Goal: Task Accomplishment & Management: Manage account settings

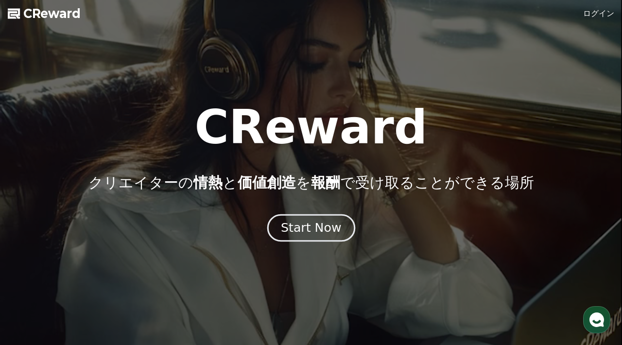
click at [306, 226] on div "Start Now" at bounding box center [311, 228] width 60 height 17
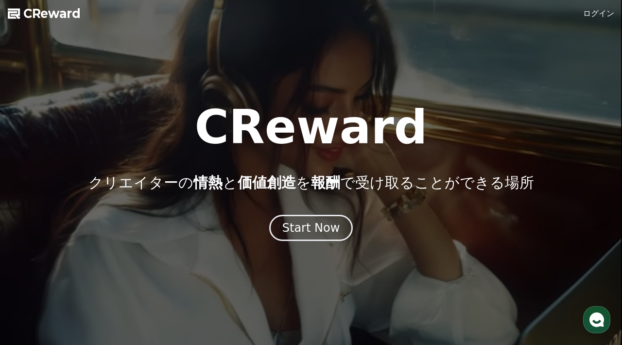
click at [605, 14] on link "ログイン" at bounding box center [598, 14] width 31 height 12
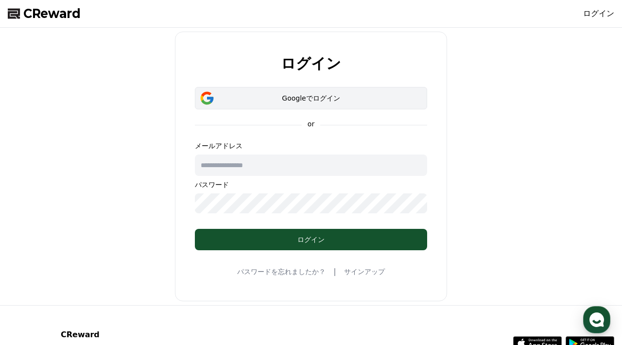
click at [319, 97] on div "Googleでログイン" at bounding box center [311, 98] width 204 height 10
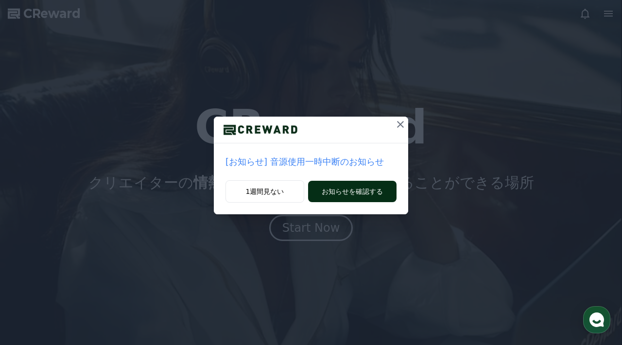
click at [342, 194] on button "お知らせを確認する" at bounding box center [352, 191] width 88 height 21
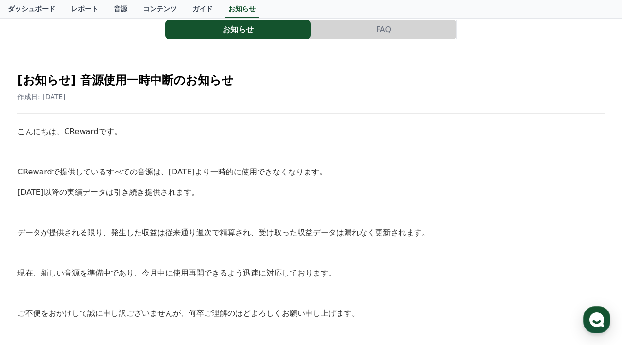
scroll to position [63, 0]
click at [278, 203] on div "こんにちは、CRewardです。 CRewardで提供しているすべての音源は、10月14日より一時的に使用できなくなります。 10月14日以降の実績データは引…" at bounding box center [310, 252] width 587 height 255
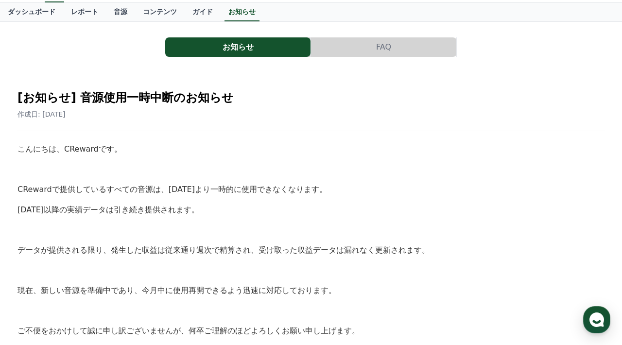
scroll to position [58, 0]
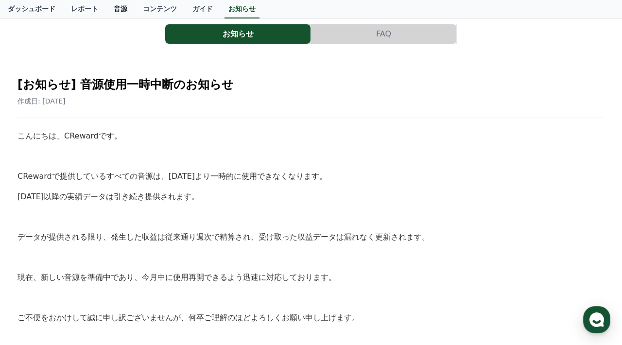
click at [116, 8] on link "音源" at bounding box center [120, 9] width 29 height 18
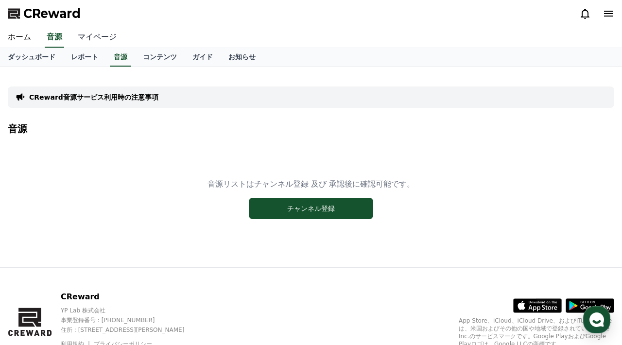
click at [101, 38] on link "マイページ" at bounding box center [97, 37] width 54 height 20
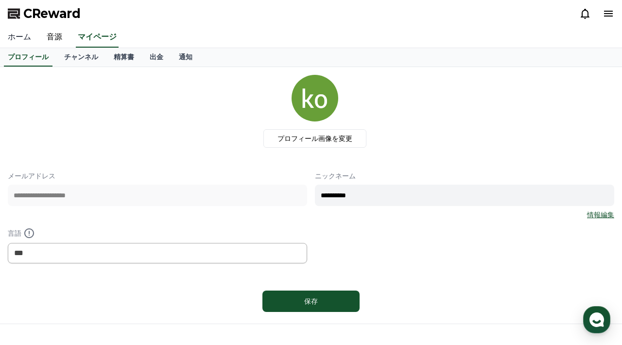
click at [18, 37] on link "ホーム" at bounding box center [19, 37] width 39 height 20
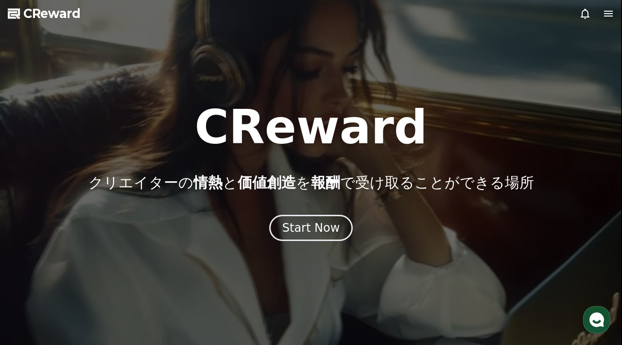
scroll to position [2, 0]
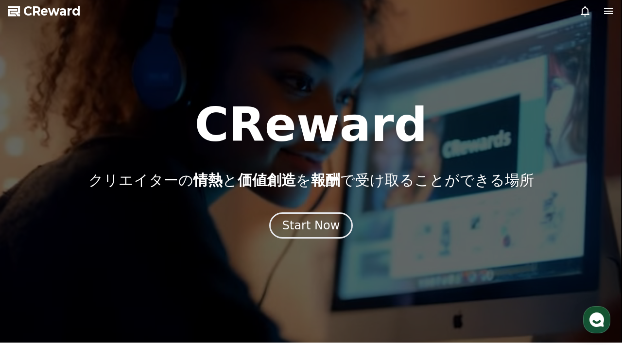
click at [606, 11] on icon at bounding box center [608, 11] width 9 height 6
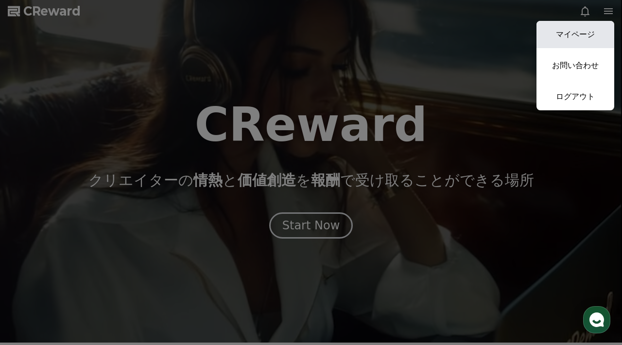
click at [578, 29] on link "マイページ" at bounding box center [576, 34] width 78 height 27
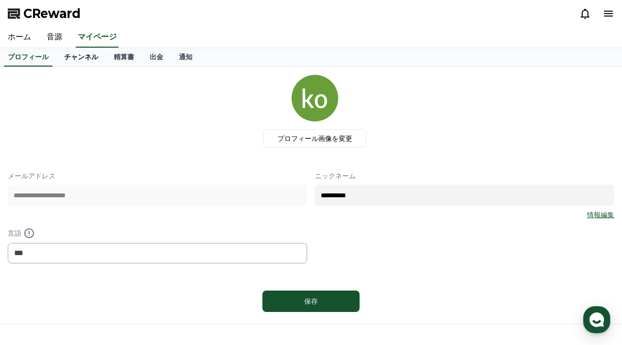
click at [73, 55] on link "チャンネル" at bounding box center [81, 57] width 50 height 18
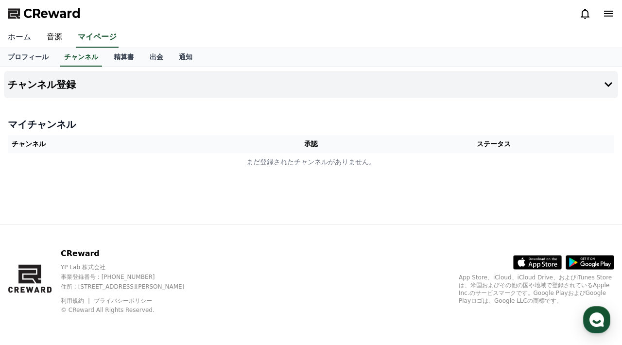
click at [34, 41] on link "ホーム" at bounding box center [19, 37] width 39 height 20
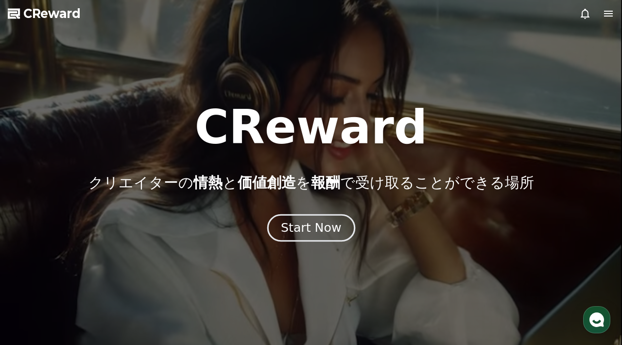
click at [307, 233] on div "Start Now" at bounding box center [311, 228] width 60 height 17
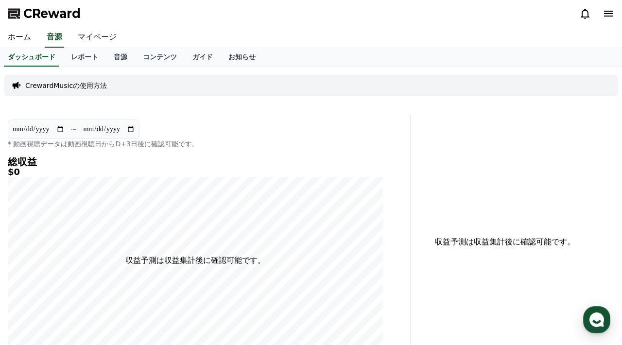
click at [91, 36] on link "マイページ" at bounding box center [97, 37] width 54 height 20
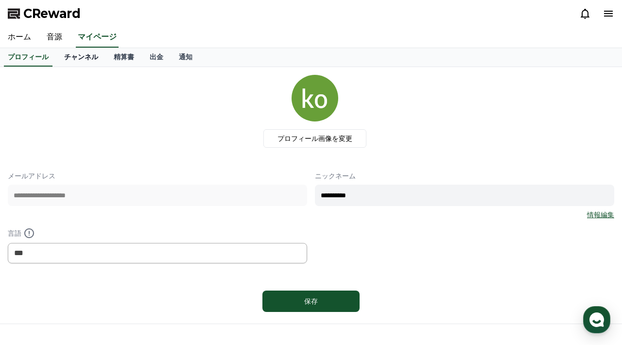
click at [82, 55] on link "チャンネル" at bounding box center [81, 57] width 50 height 18
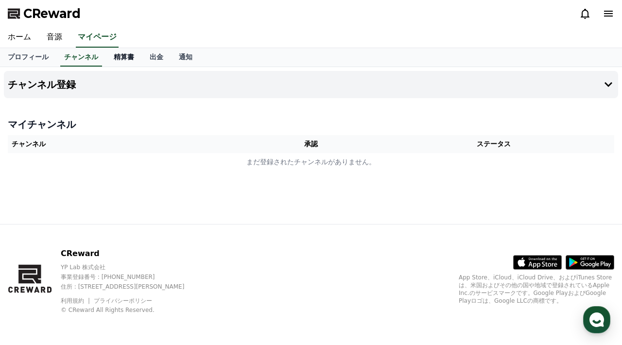
click at [122, 54] on link "精算書" at bounding box center [124, 57] width 36 height 18
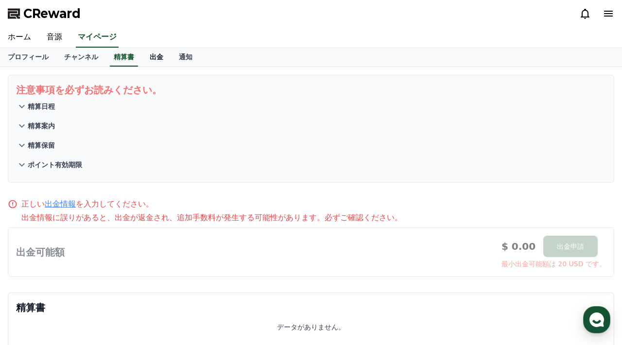
click at [146, 52] on link "出金" at bounding box center [156, 57] width 29 height 18
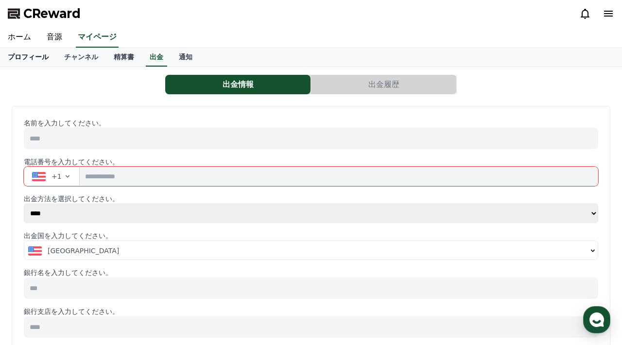
click at [22, 62] on link "プロフィール" at bounding box center [28, 57] width 56 height 18
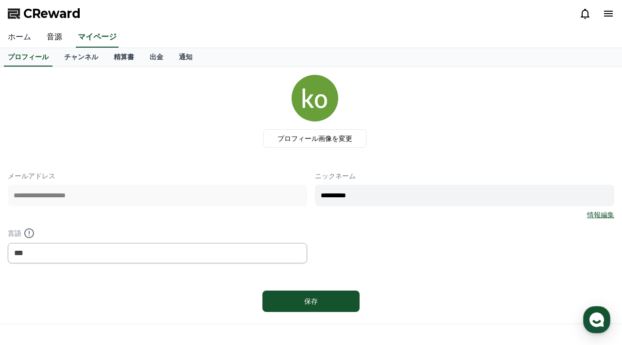
click at [20, 40] on link "ホーム" at bounding box center [19, 37] width 39 height 20
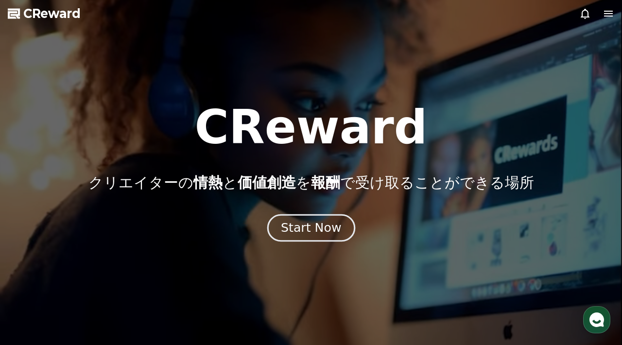
click at [296, 230] on div "Start Now" at bounding box center [311, 228] width 60 height 17
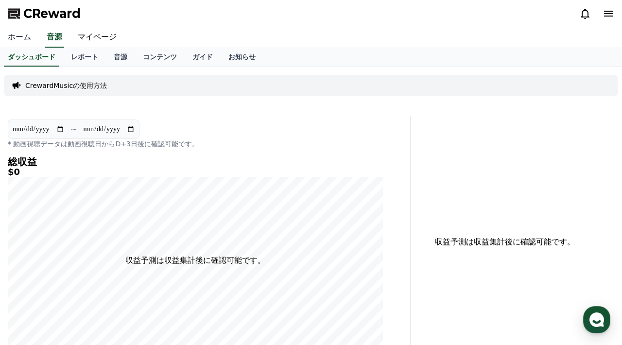
click at [17, 42] on link "ホーム" at bounding box center [19, 37] width 39 height 20
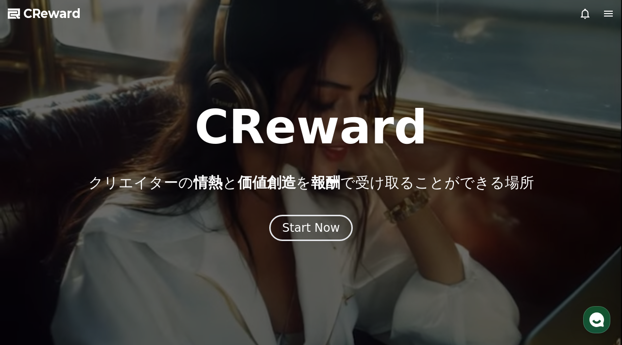
click at [294, 213] on div "CReward クリエイターの 情熱 と 価値創造 を 報酬 で受け取ることができる場所 Start Now" at bounding box center [311, 172] width 622 height 137
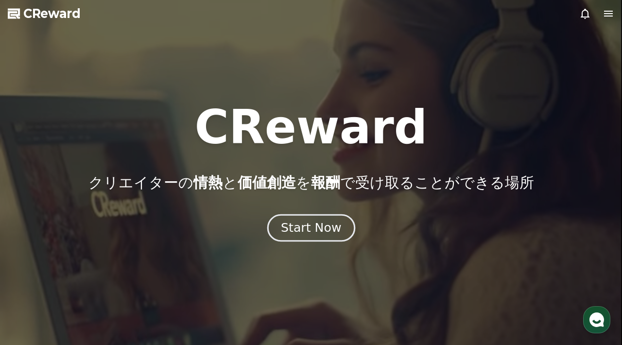
click at [316, 233] on div "Start Now" at bounding box center [311, 228] width 60 height 17
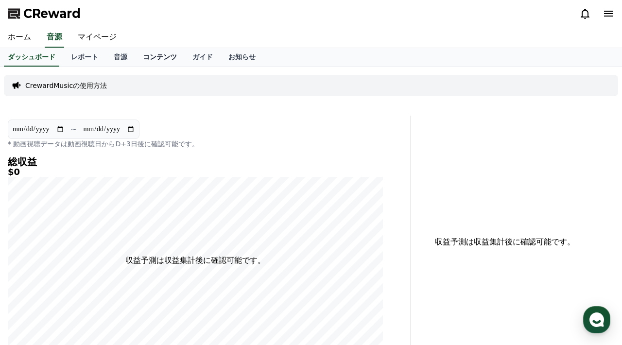
click at [152, 57] on link "コンテンツ" at bounding box center [160, 57] width 50 height 18
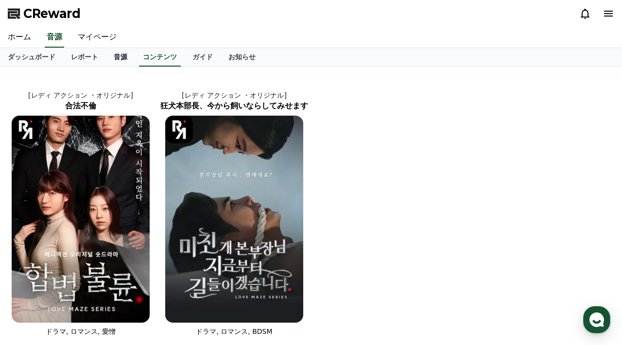
click at [114, 56] on link "音源" at bounding box center [120, 57] width 29 height 18
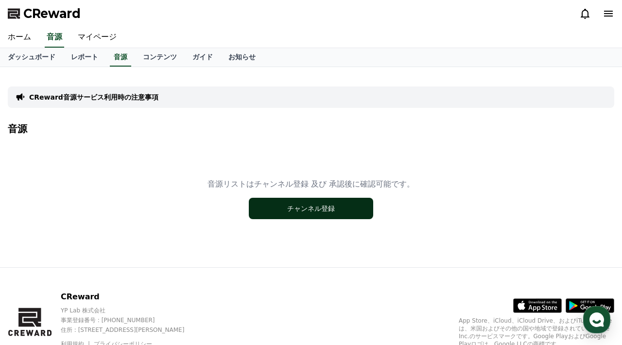
click at [321, 207] on button "チャンネル登録" at bounding box center [311, 208] width 124 height 21
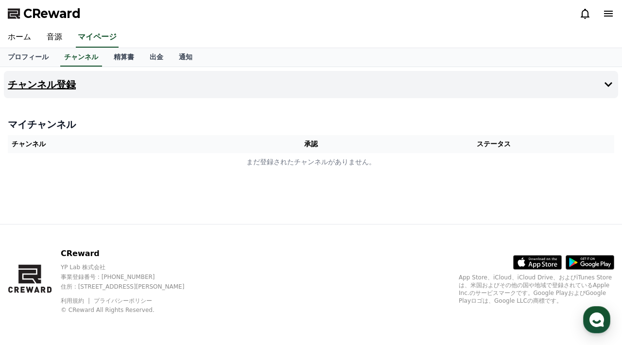
click at [613, 87] on icon at bounding box center [609, 85] width 12 height 12
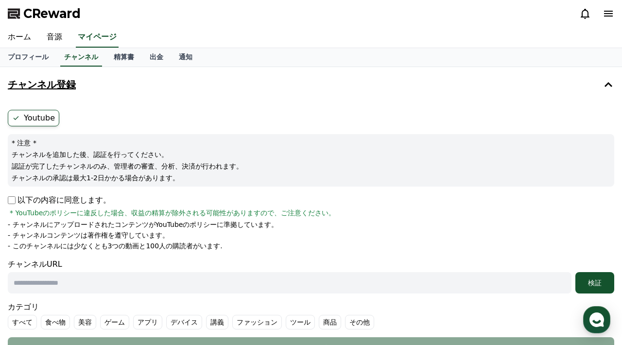
click at [17, 201] on p "以下の内容に同意します。" at bounding box center [59, 200] width 103 height 12
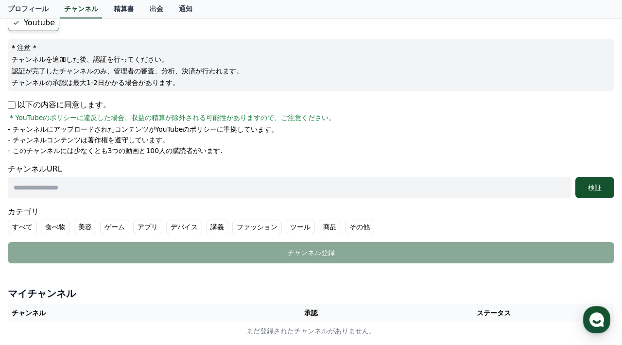
scroll to position [95, 0]
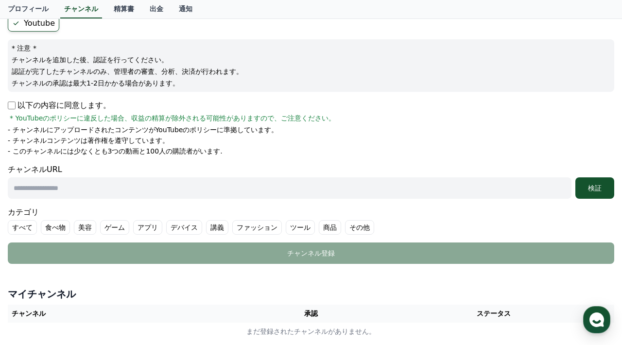
click at [104, 186] on input "text" at bounding box center [290, 187] width 564 height 21
click at [83, 192] on input "text" at bounding box center [290, 187] width 564 height 21
click at [48, 192] on input "text" at bounding box center [290, 187] width 564 height 21
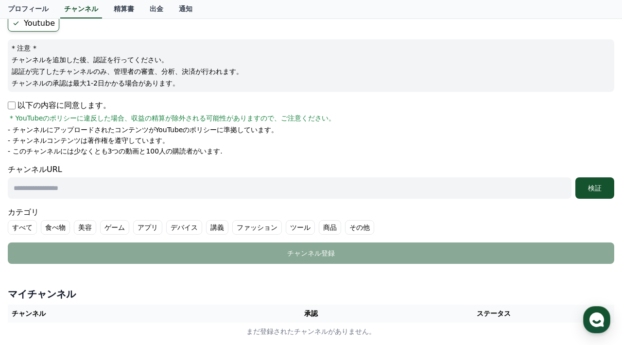
click at [48, 192] on input "text" at bounding box center [290, 187] width 564 height 21
click at [15, 190] on input "text" at bounding box center [290, 187] width 564 height 21
click at [21, 187] on input "text" at bounding box center [290, 187] width 564 height 21
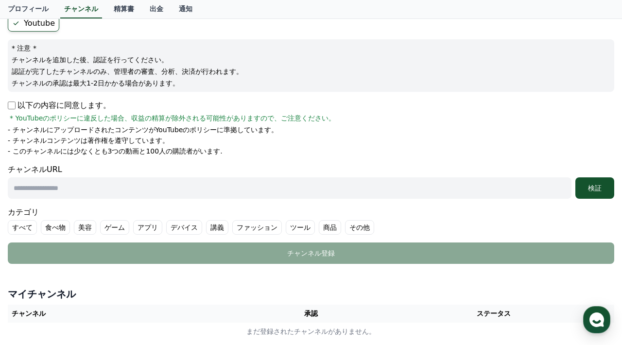
click at [21, 187] on input "text" at bounding box center [290, 187] width 564 height 21
click at [13, 174] on div "チャンネルURL 検証" at bounding box center [311, 181] width 607 height 35
click at [34, 187] on input "text" at bounding box center [290, 187] width 564 height 21
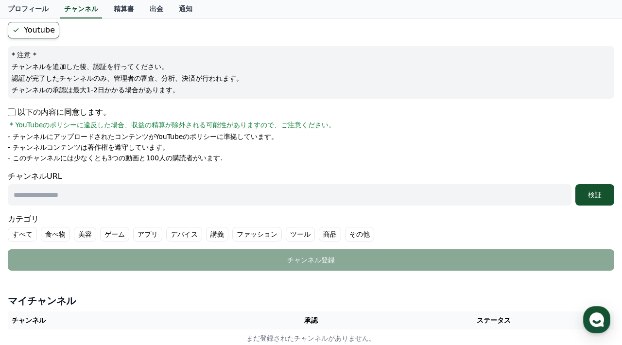
scroll to position [87, 0]
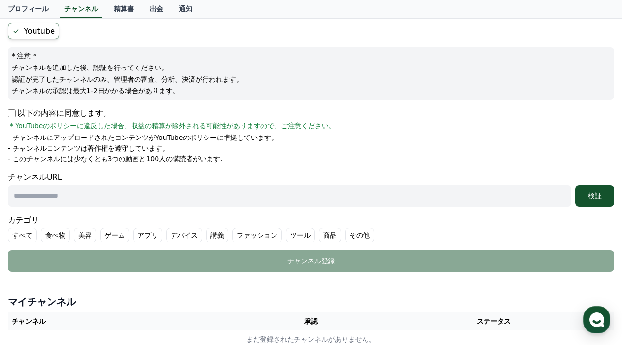
paste input "**********"
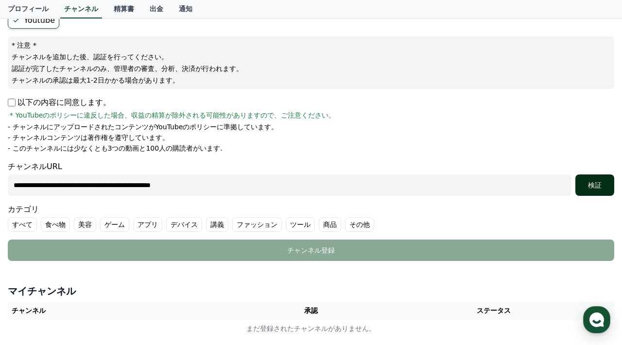
scroll to position [97, 0]
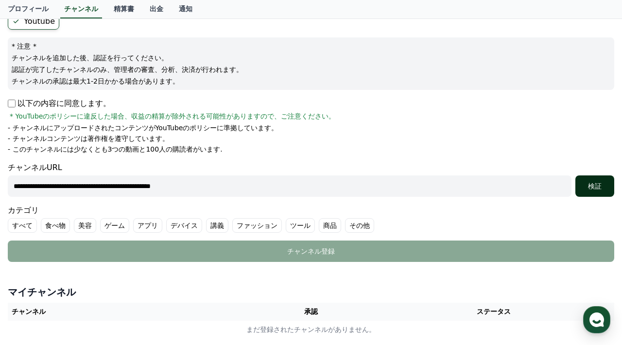
type input "**********"
click at [603, 185] on div "検証" at bounding box center [594, 186] width 31 height 10
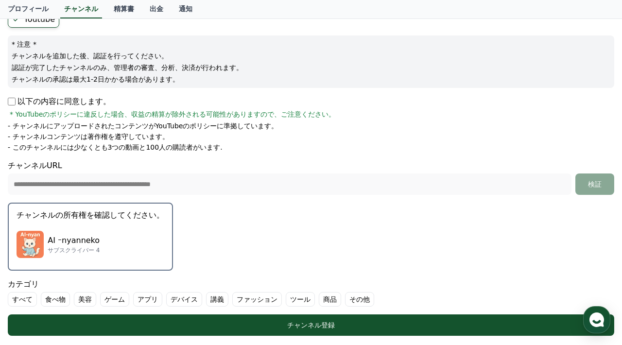
scroll to position [100, 0]
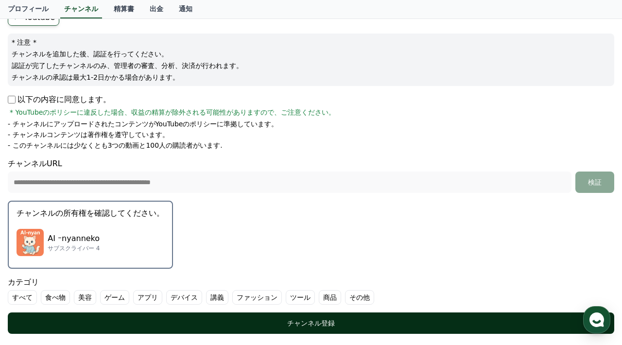
click at [255, 318] on div "チャンネル登録" at bounding box center [311, 323] width 568 height 10
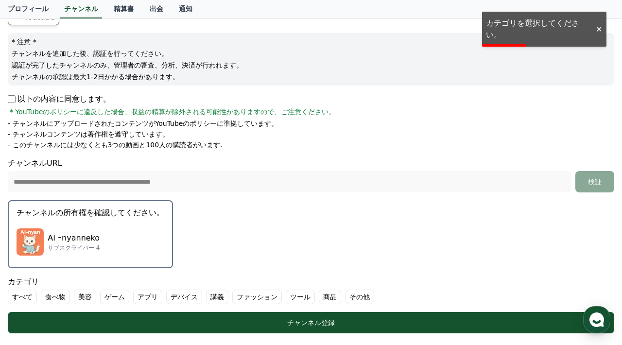
scroll to position [102, 0]
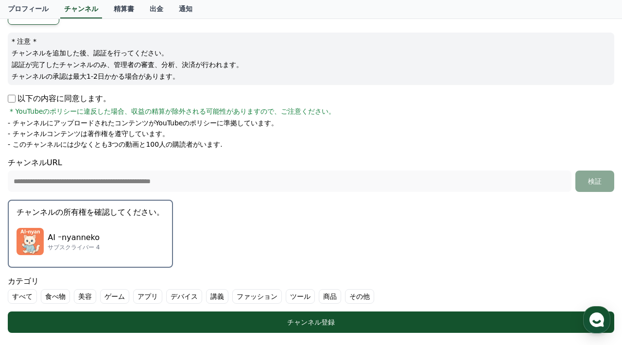
click at [345, 295] on label "その他" at bounding box center [359, 296] width 29 height 15
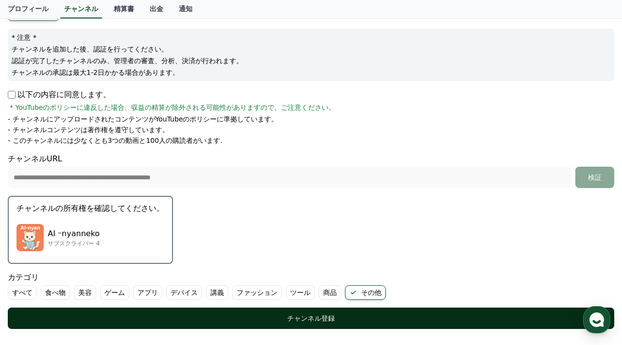
click at [323, 317] on div "チャンネル登録" at bounding box center [311, 318] width 568 height 10
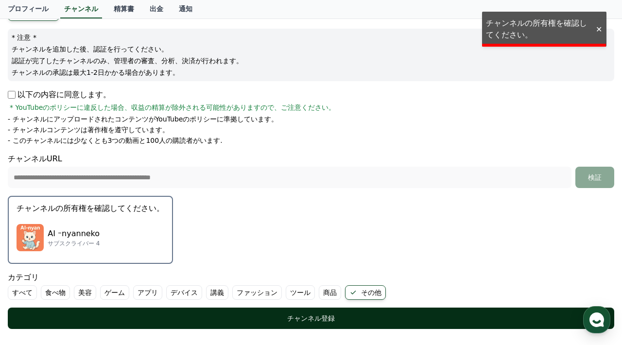
scroll to position [106, 0]
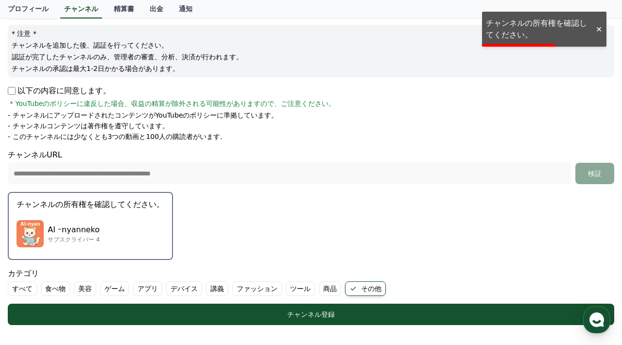
click at [104, 238] on div "AI ｰnyanneko サブスクライバー 4" at bounding box center [91, 233] width 148 height 39
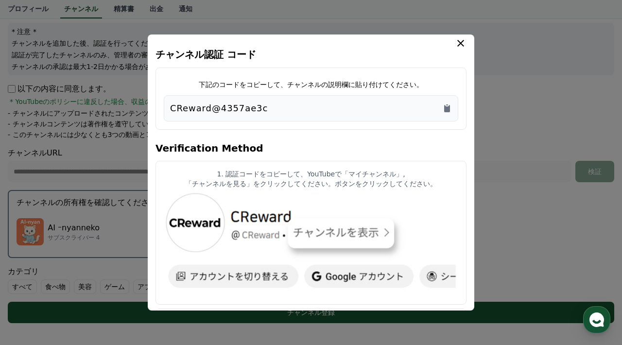
scroll to position [0, 0]
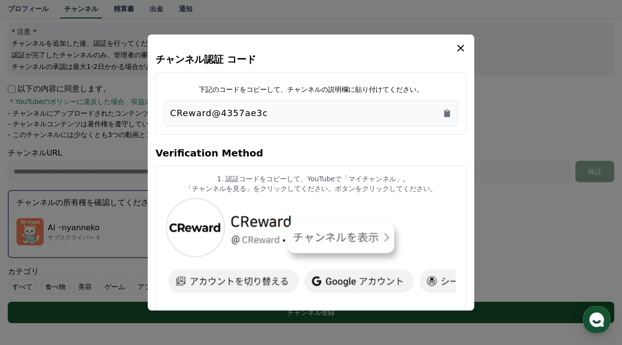
click at [273, 111] on div "CReward@4357ae3c" at bounding box center [311, 113] width 282 height 14
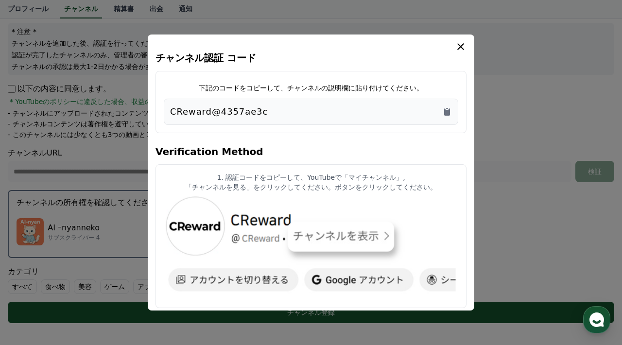
drag, startPoint x: 178, startPoint y: 114, endPoint x: 273, endPoint y: 130, distance: 95.6
click at [273, 130] on div "下記のコードをコピーして、チャンネルの説明欄に貼り付けてください。 CReward@4357ae3c" at bounding box center [311, 102] width 311 height 62
drag, startPoint x: 377, startPoint y: 129, endPoint x: 414, endPoint y: 117, distance: 38.9
click at [378, 128] on div "下記のコードをコピーして、チャンネルの説明欄に貼り付けてください。 CReward@4357ae3c" at bounding box center [311, 102] width 311 height 62
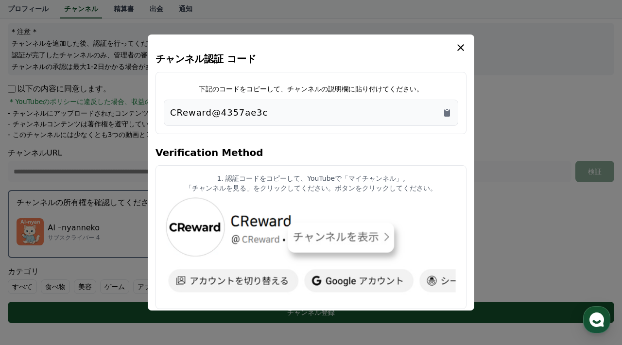
scroll to position [0, 0]
click at [445, 110] on icon "Copy to clipboard" at bounding box center [447, 113] width 6 height 7
click at [462, 43] on icon "modal" at bounding box center [461, 48] width 12 height 12
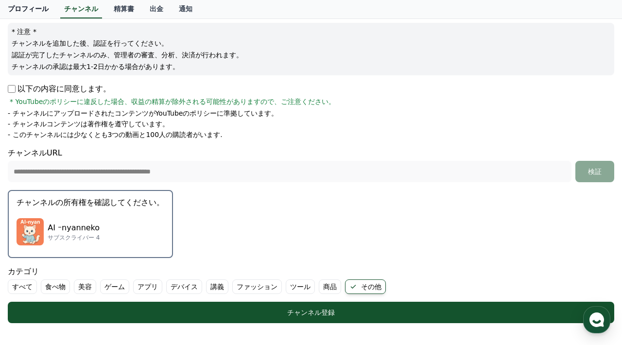
click at [26, 11] on link "プロフィール" at bounding box center [28, 9] width 56 height 18
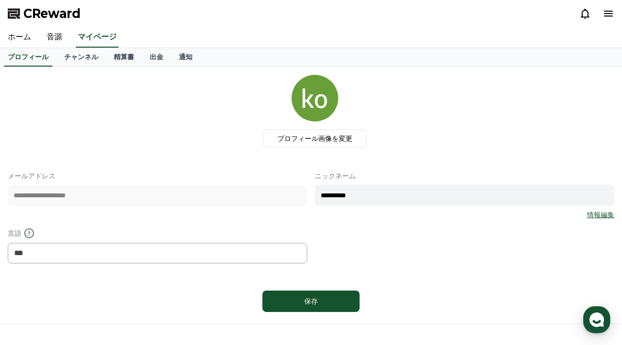
click at [606, 11] on icon at bounding box center [608, 14] width 9 height 6
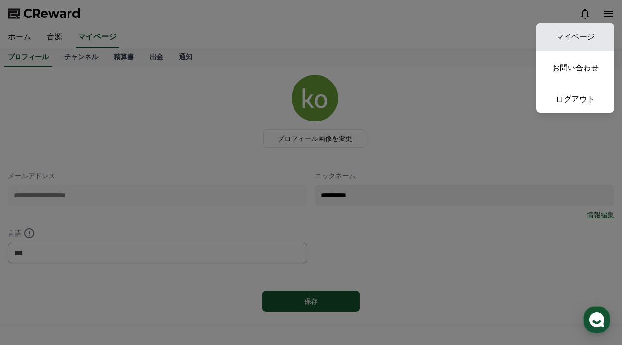
click at [554, 41] on link "マイページ" at bounding box center [576, 36] width 78 height 27
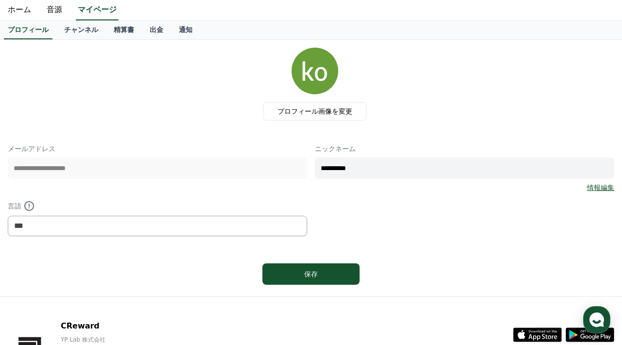
scroll to position [27, 0]
click at [608, 189] on link "情報編集" at bounding box center [600, 188] width 27 height 10
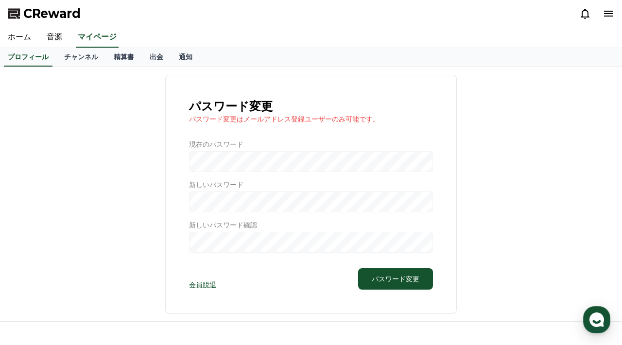
click at [195, 285] on link "会員脱退" at bounding box center [202, 285] width 27 height 10
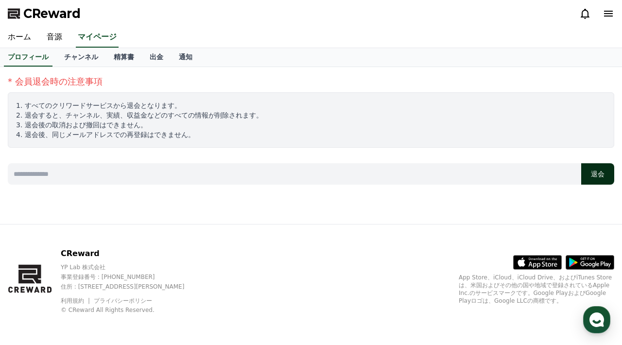
click at [600, 172] on button "退会" at bounding box center [597, 173] width 33 height 21
click at [394, 173] on input at bounding box center [295, 173] width 574 height 21
type input "*********"
click at [592, 175] on button "退会" at bounding box center [597, 173] width 33 height 21
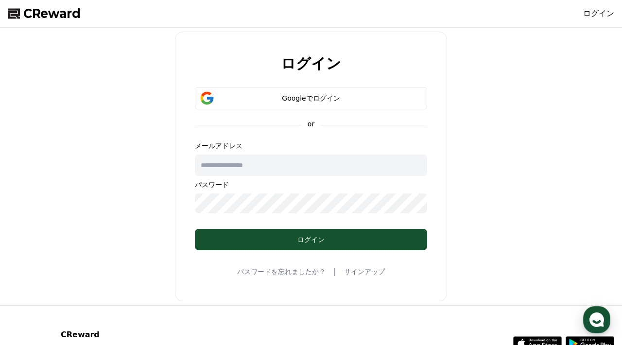
click at [598, 15] on link "ログイン" at bounding box center [598, 14] width 31 height 12
